Goal: Book appointment/travel/reservation

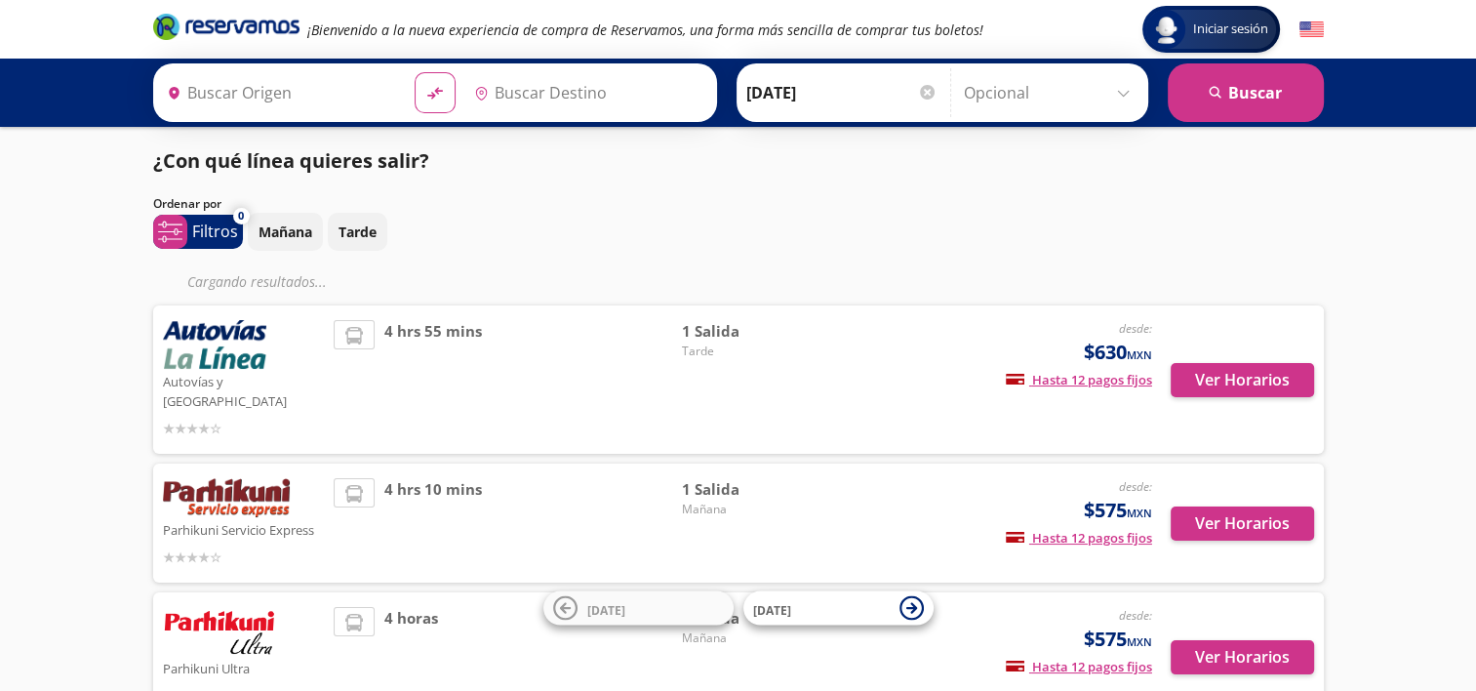
type input "Uruapan, [GEOGRAPHIC_DATA]"
type input "Ixtapa, [GEOGRAPHIC_DATA]"
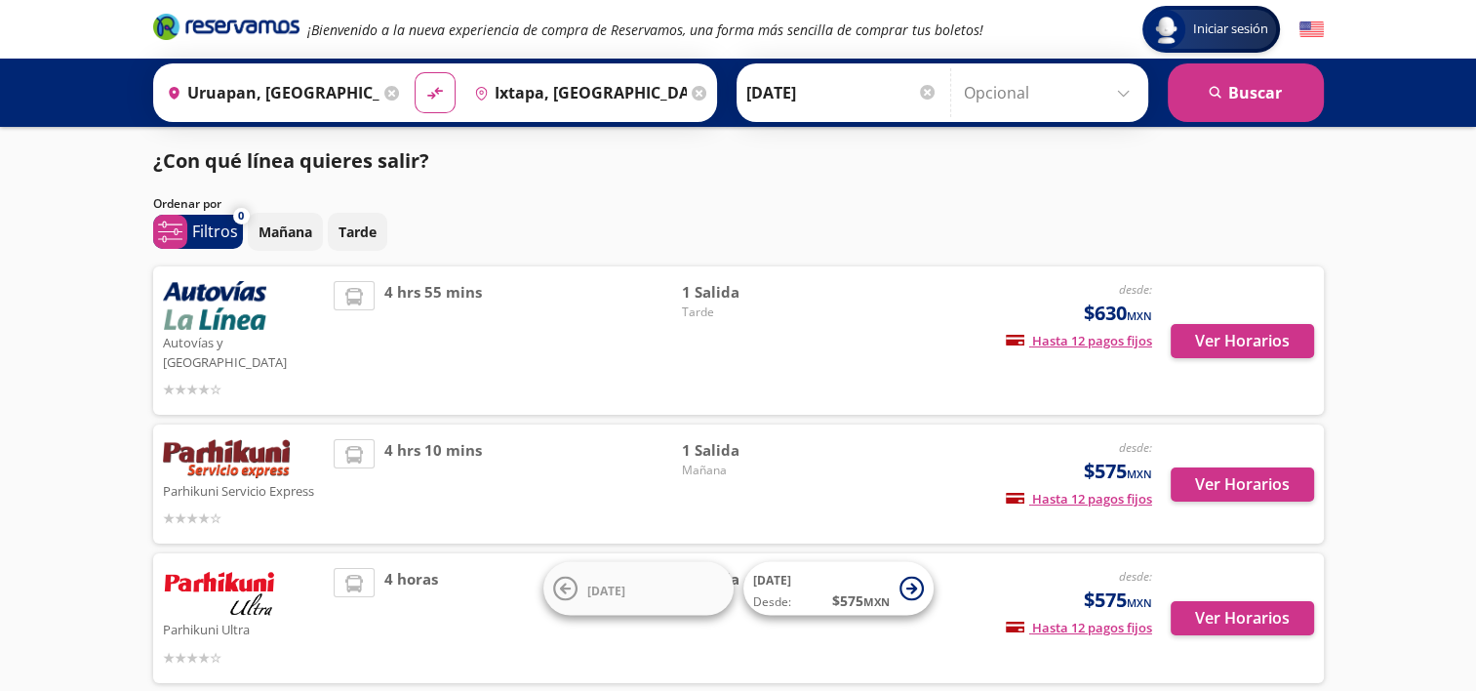
scroll to position [80, 0]
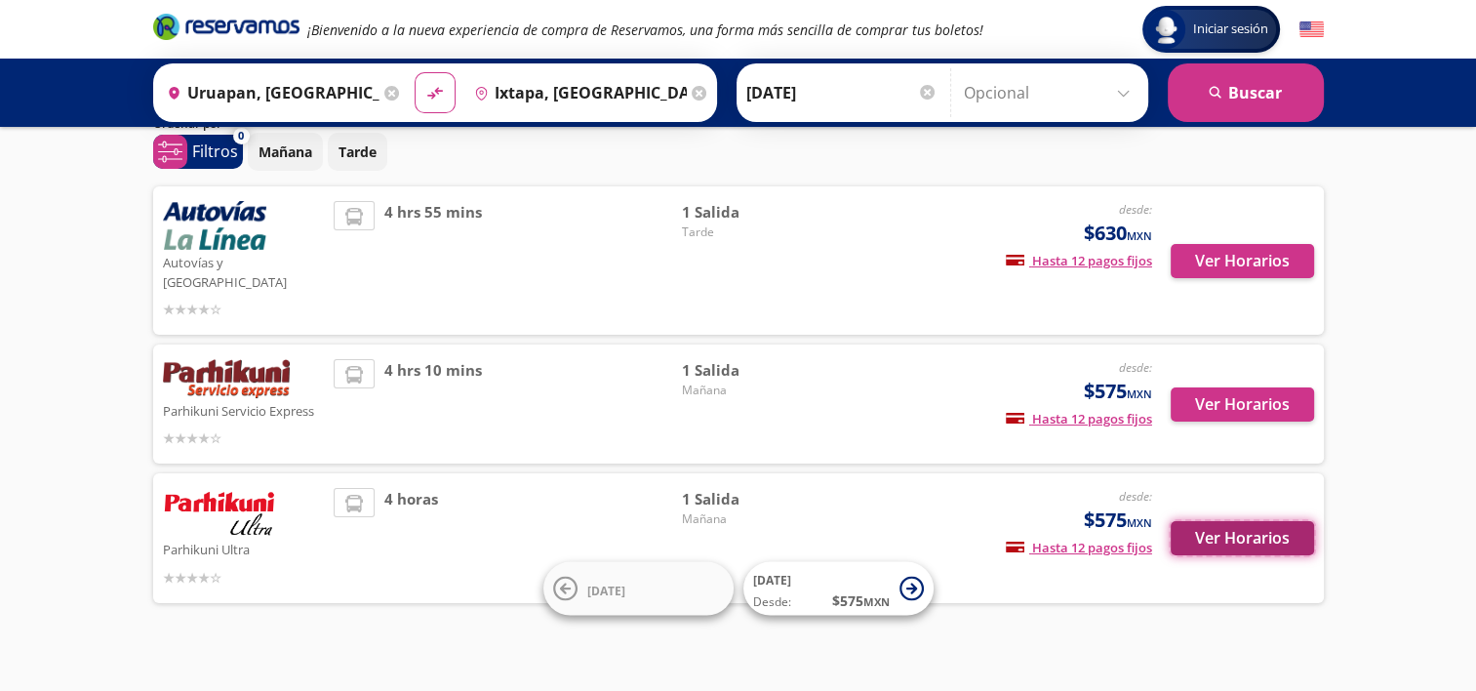
click at [1254, 521] on button "Ver Horarios" at bounding box center [1241, 538] width 143 height 34
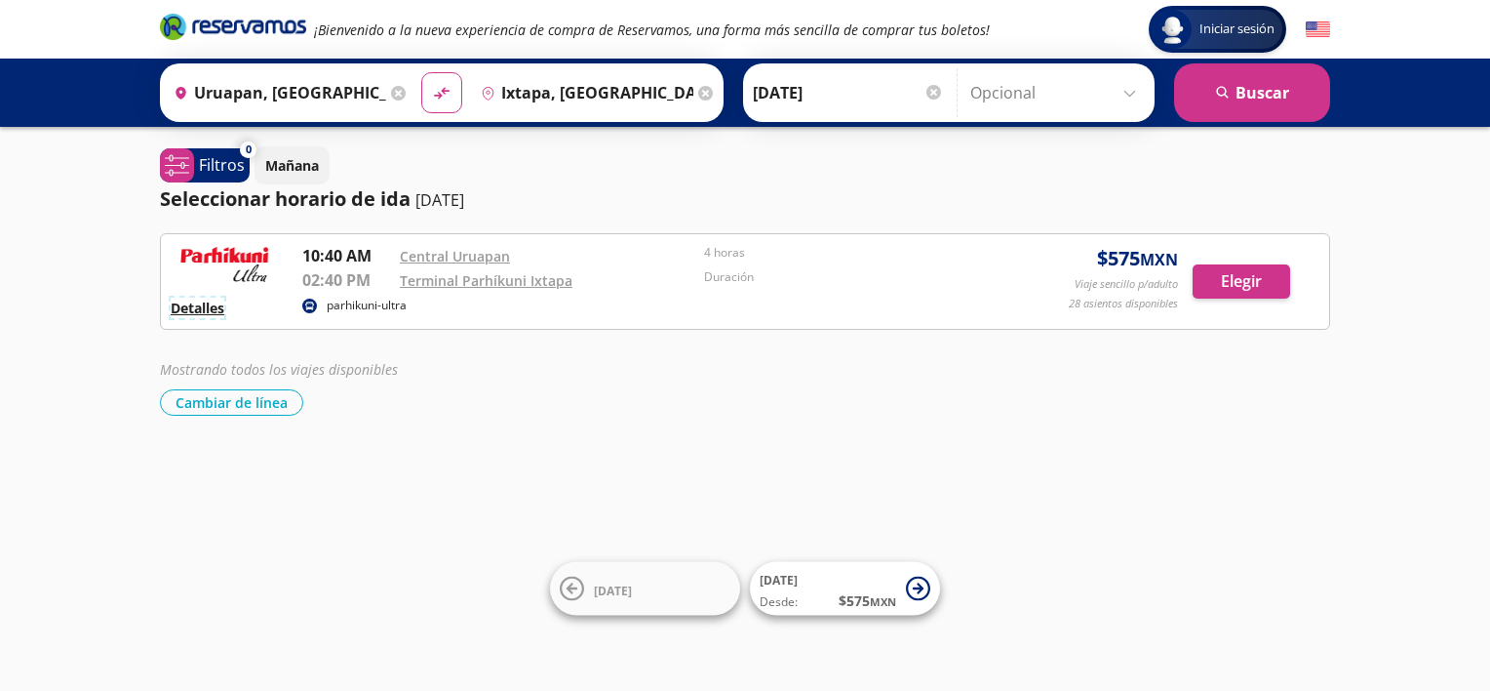
click at [207, 302] on button "Detalles" at bounding box center [198, 307] width 54 height 20
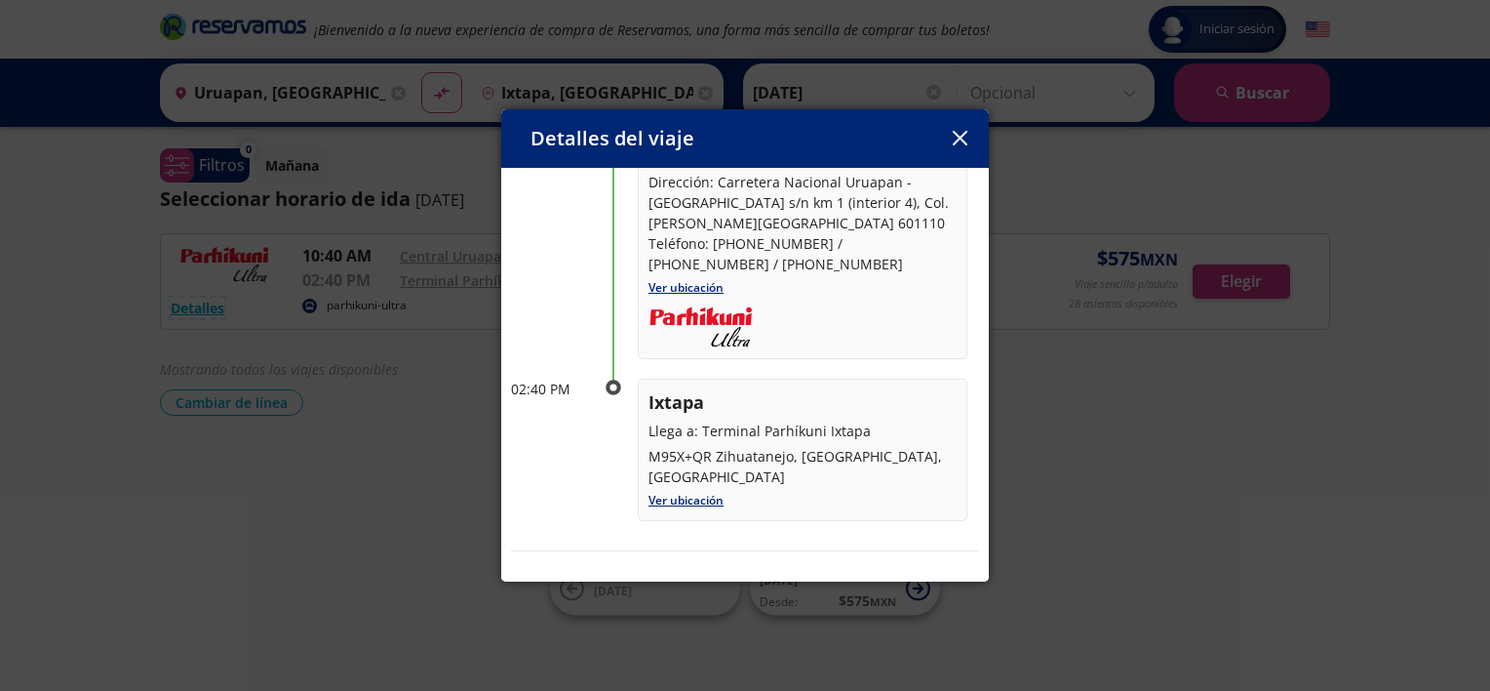
scroll to position [254, 0]
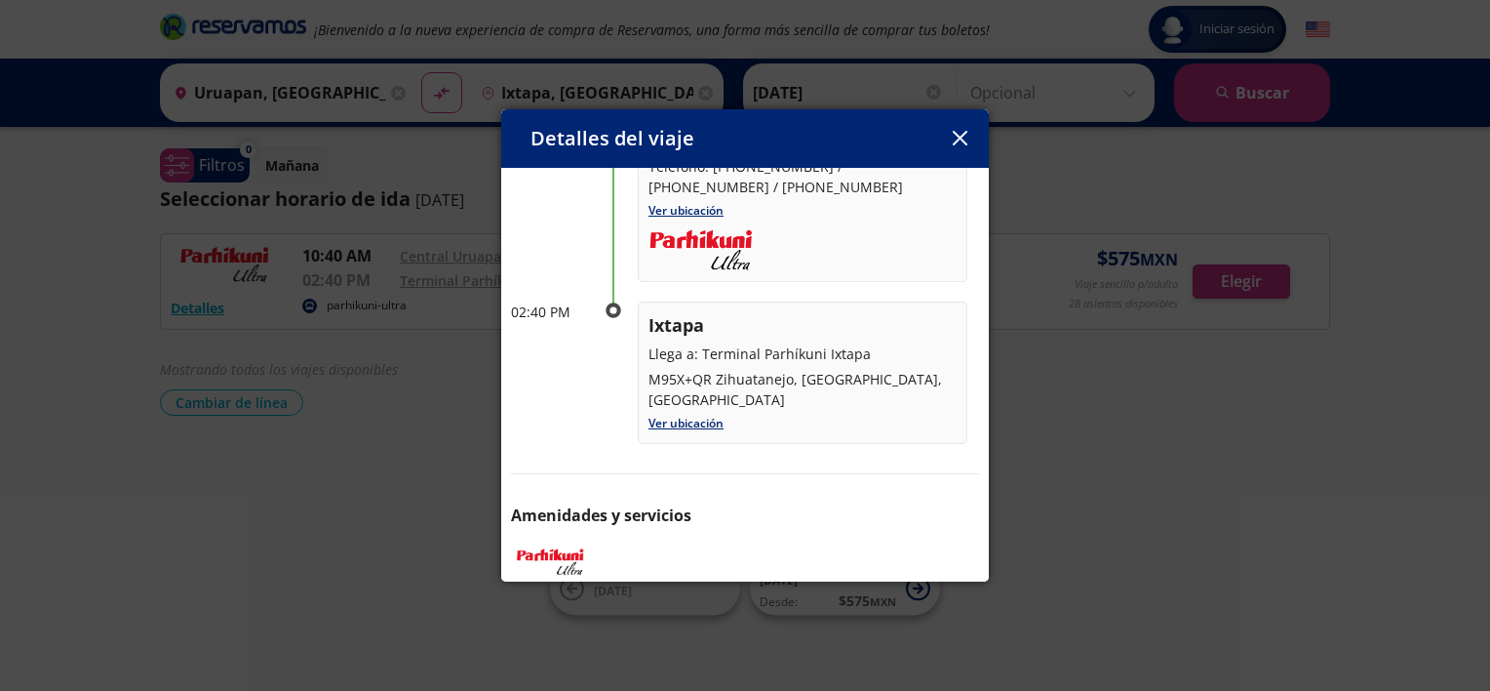
click at [967, 140] on icon "button" at bounding box center [960, 138] width 15 height 15
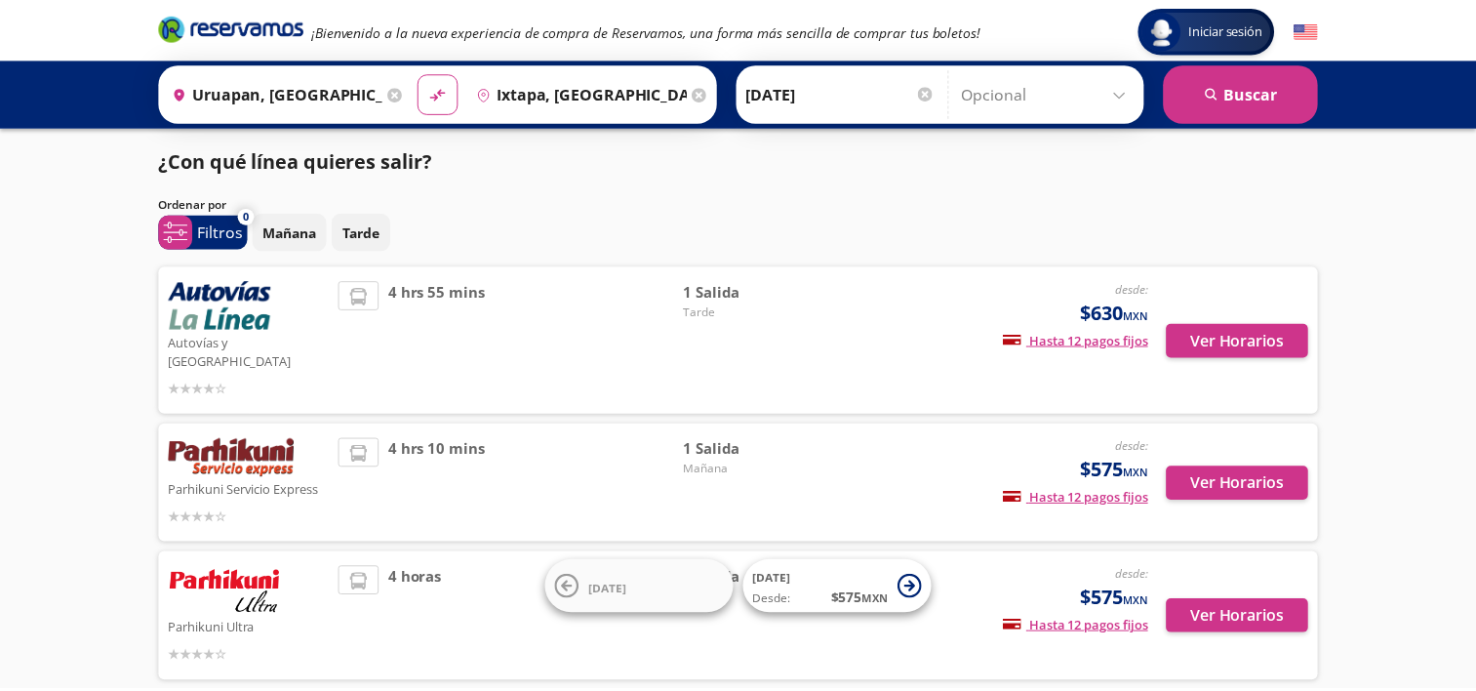
scroll to position [80, 0]
